Goal: Information Seeking & Learning: Learn about a topic

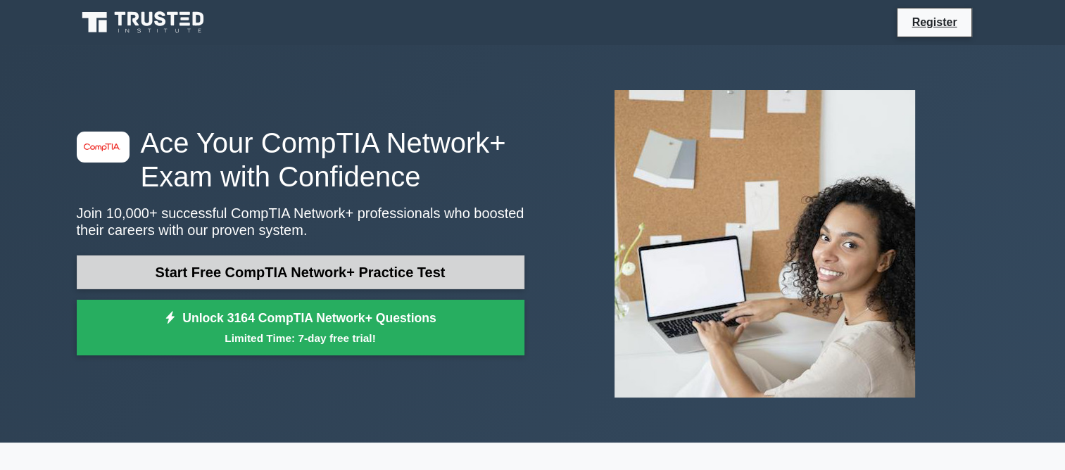
click at [377, 272] on link "Start Free CompTIA Network+ Practice Test" at bounding box center [301, 272] width 448 height 34
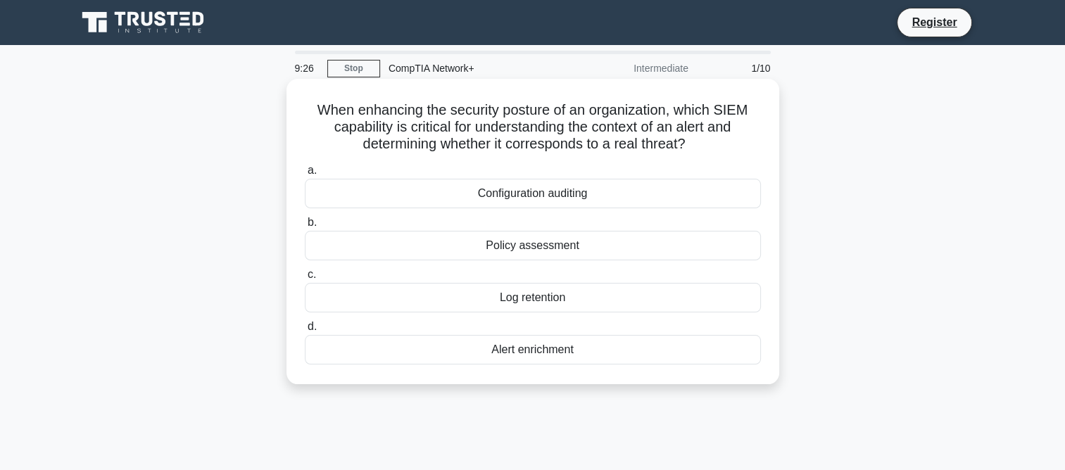
click at [556, 253] on div "Policy assessment" at bounding box center [533, 246] width 456 height 30
click at [305, 227] on input "b. Policy assessment" at bounding box center [305, 222] width 0 height 9
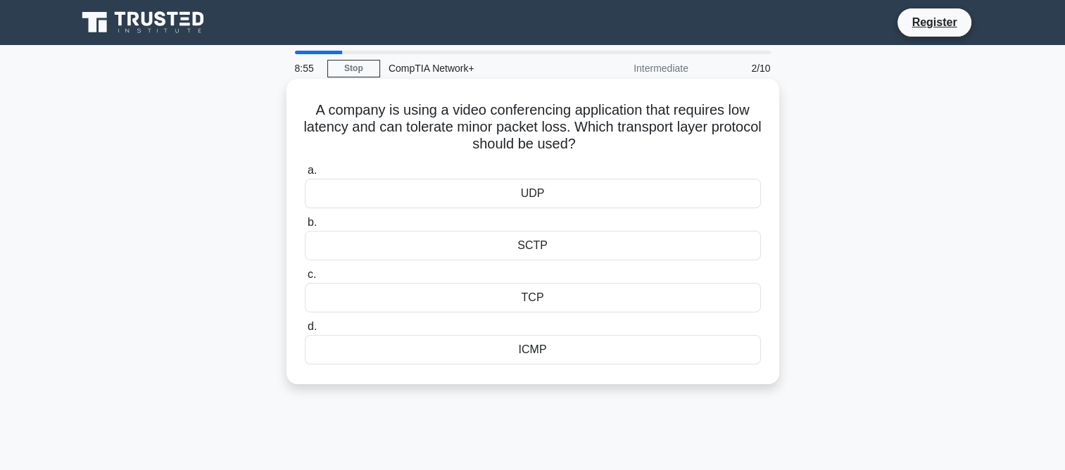
click at [545, 201] on div "UDP" at bounding box center [533, 194] width 456 height 30
click at [305, 175] on input "a. UDP" at bounding box center [305, 170] width 0 height 9
